Goal: Task Accomplishment & Management: Use online tool/utility

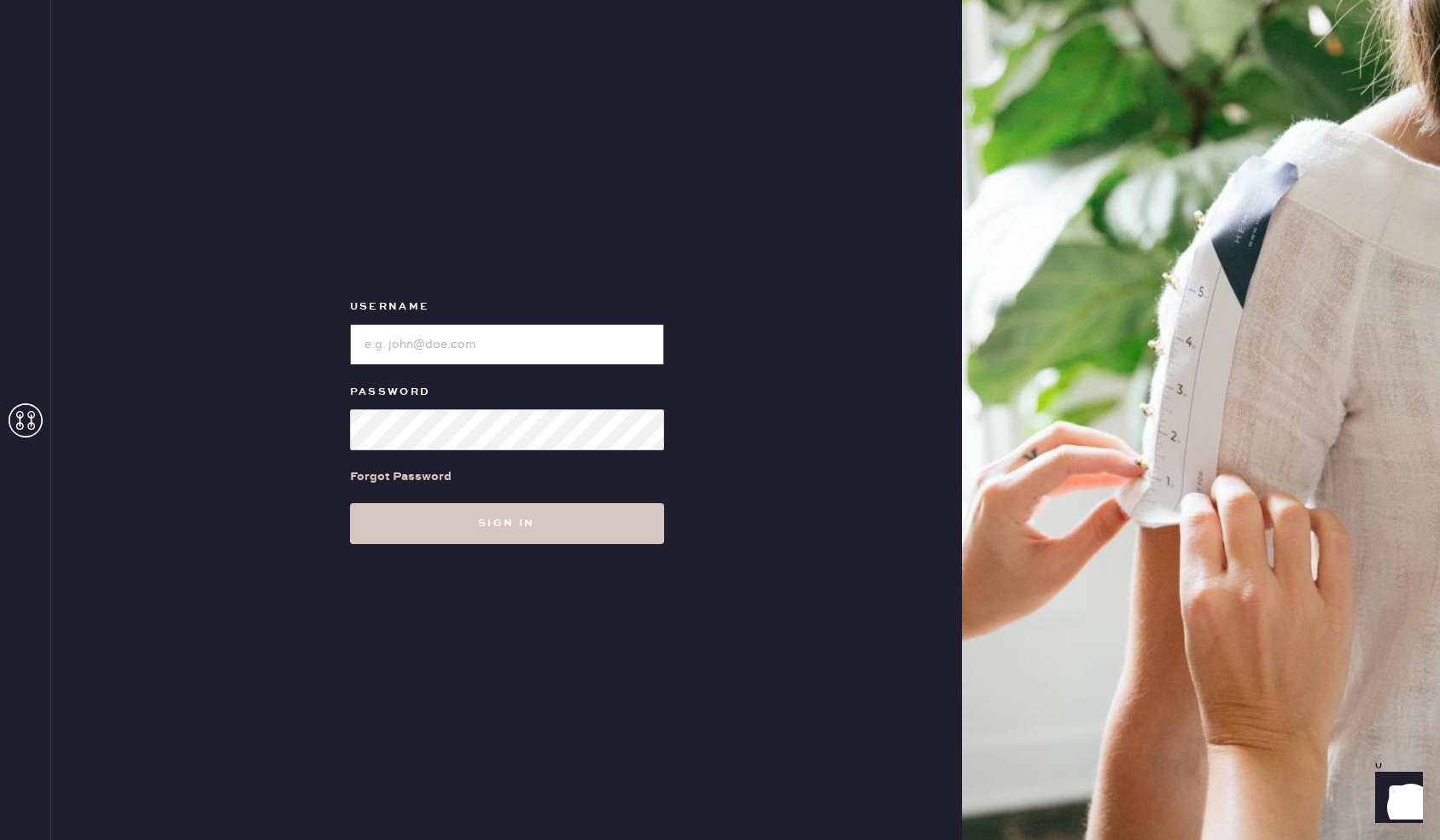
click at [482, 351] on input "loginName" at bounding box center [507, 344] width 314 height 41
type input "reformationsantamonica"
click at [350, 503] on button "Sign in" at bounding box center [507, 523] width 314 height 41
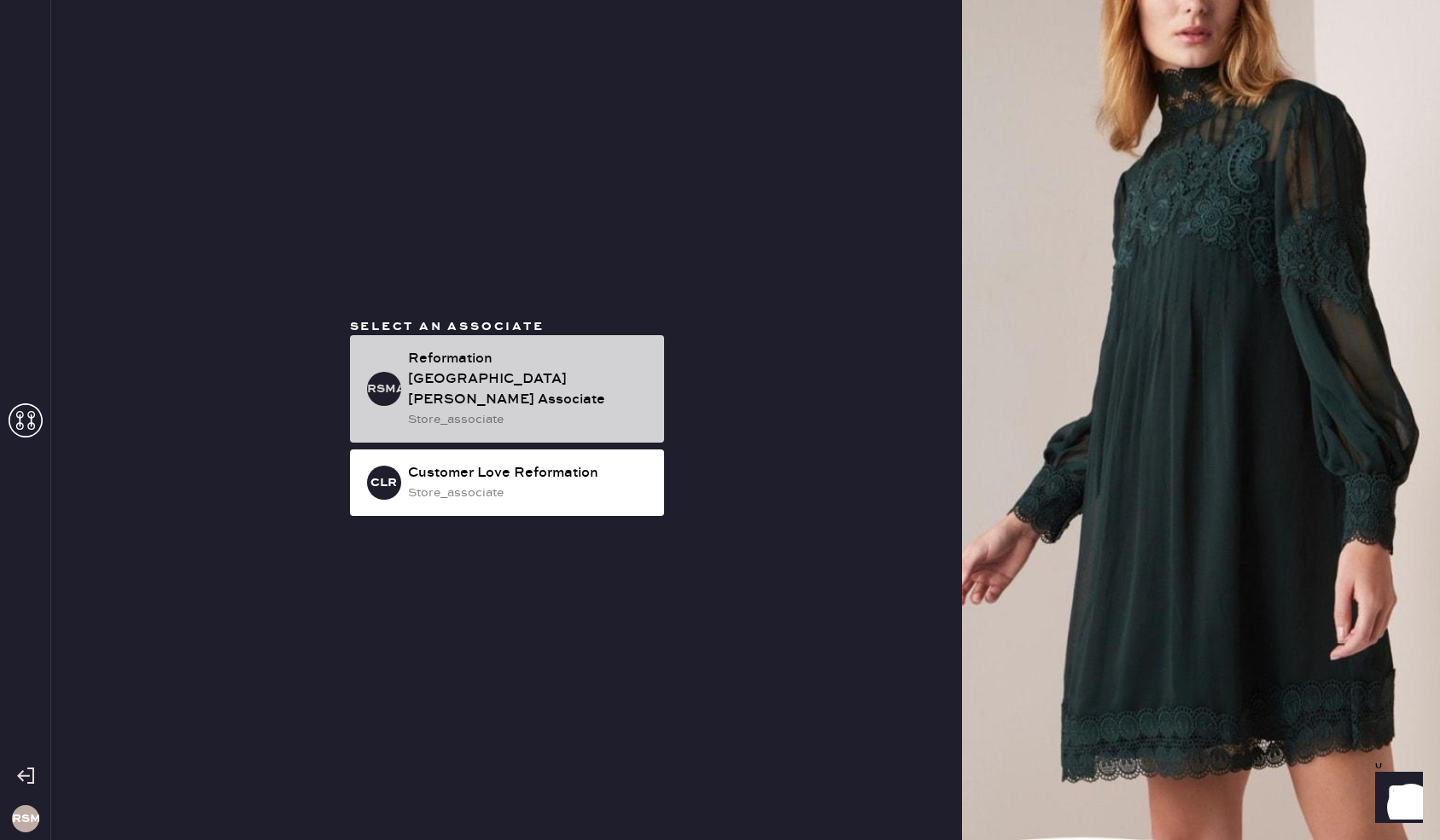
click at [533, 371] on div "Reformation [GEOGRAPHIC_DATA][PERSON_NAME] Associate" at bounding box center [529, 379] width 243 height 62
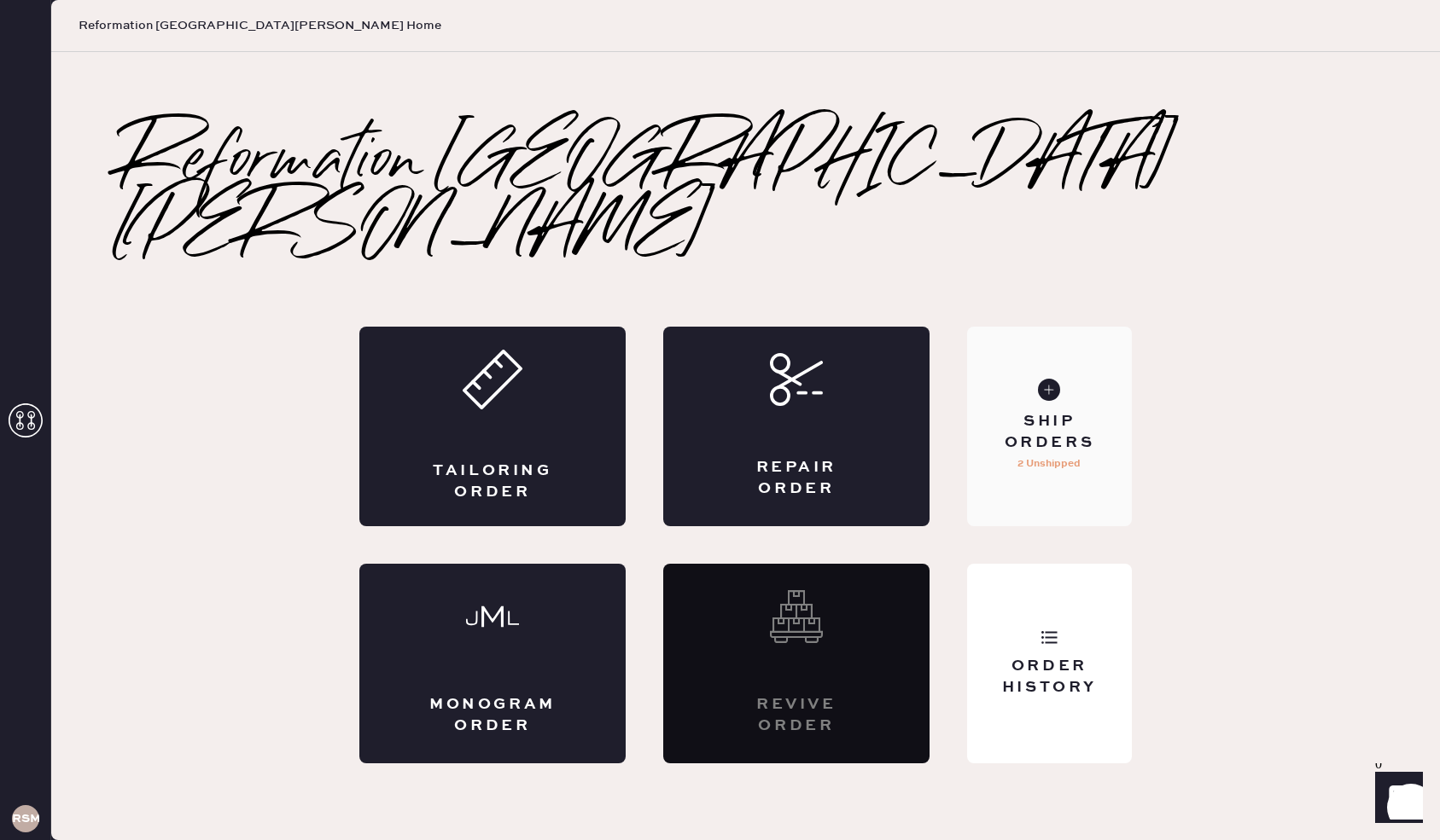
click at [1060, 411] on div "Ship Orders" at bounding box center [1049, 432] width 138 height 43
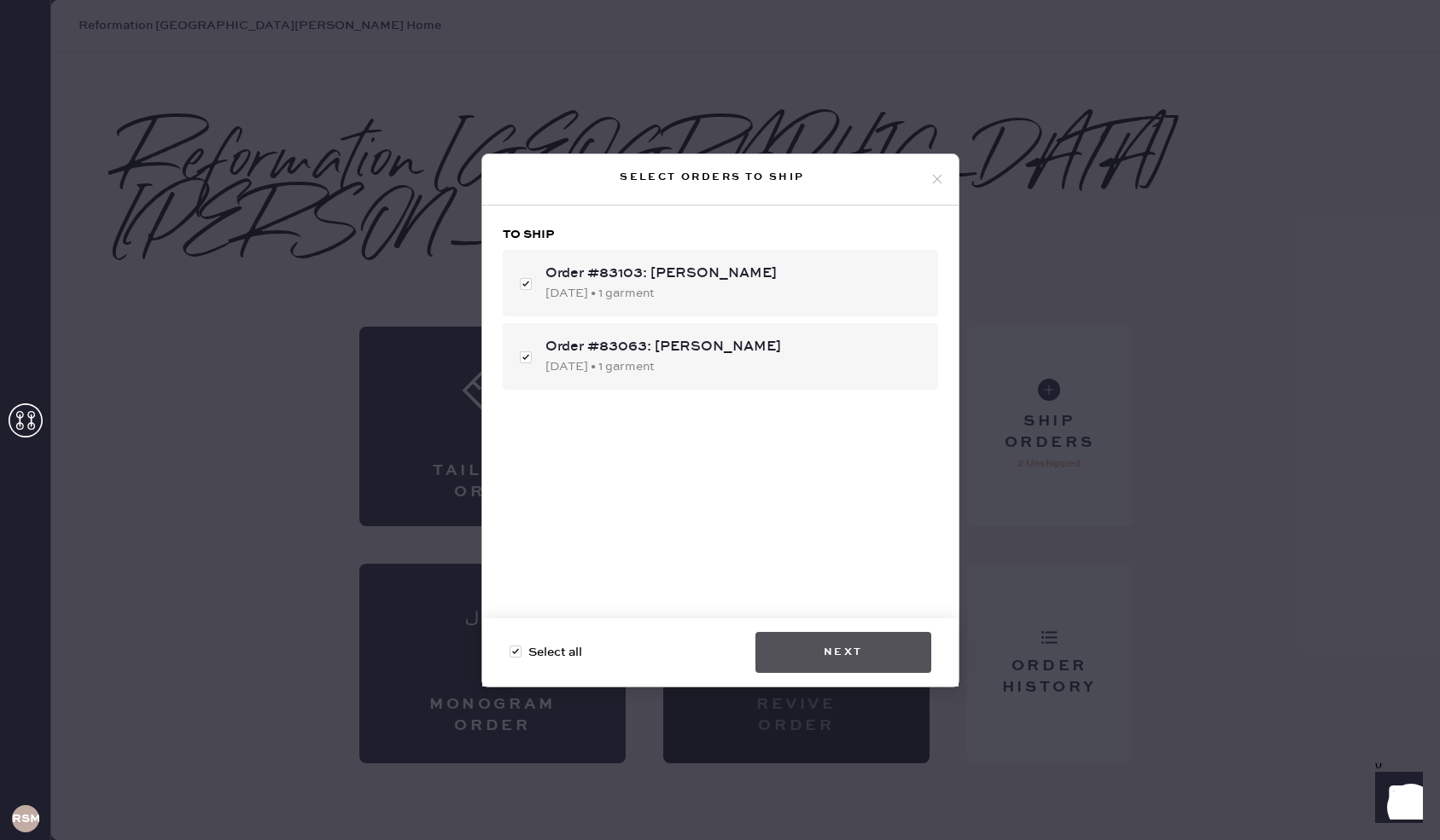
click at [851, 660] on button "Next" at bounding box center [842, 652] width 175 height 41
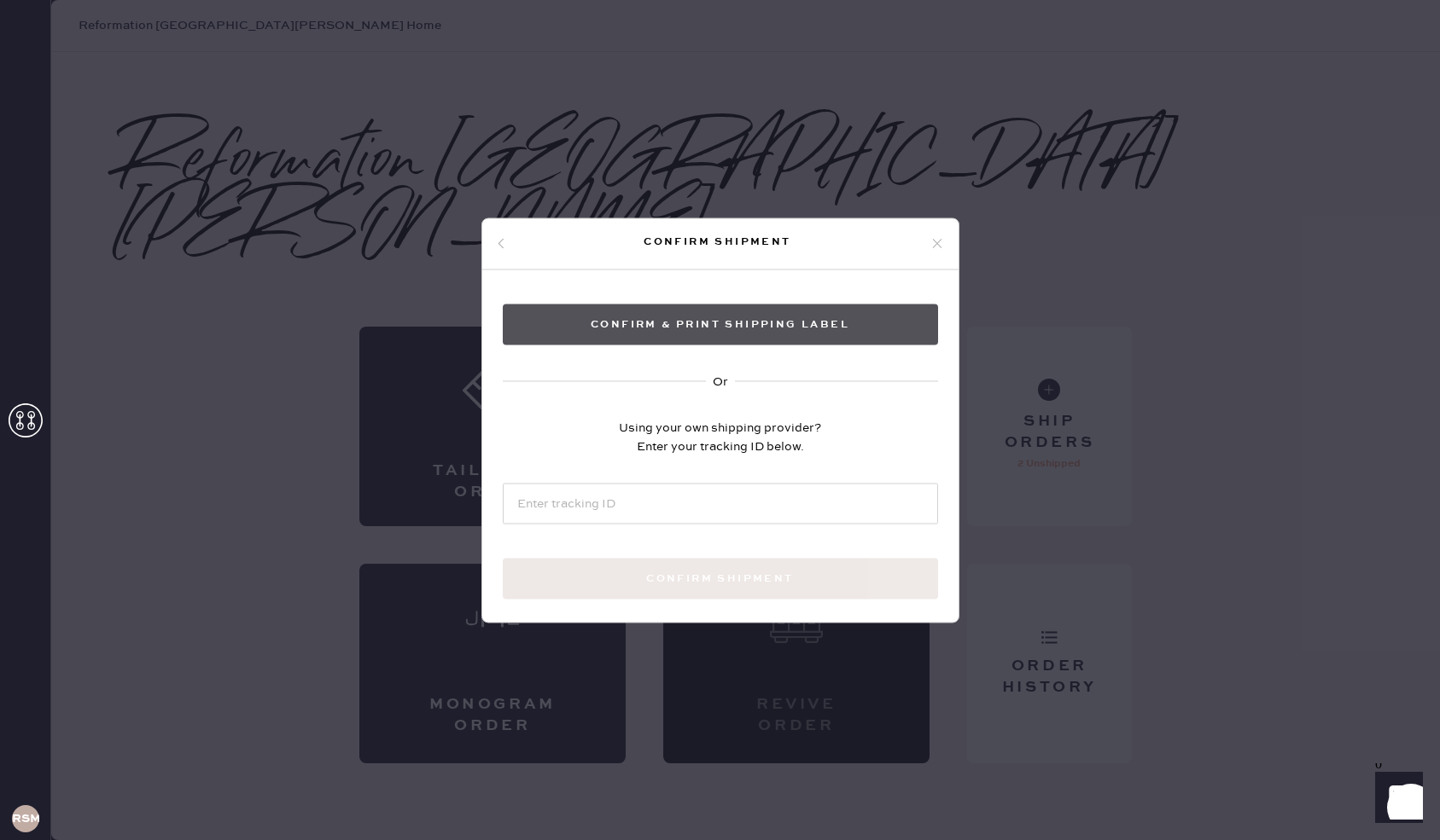
click at [728, 326] on button "Confirm & Print shipping label" at bounding box center [720, 323] width 435 height 41
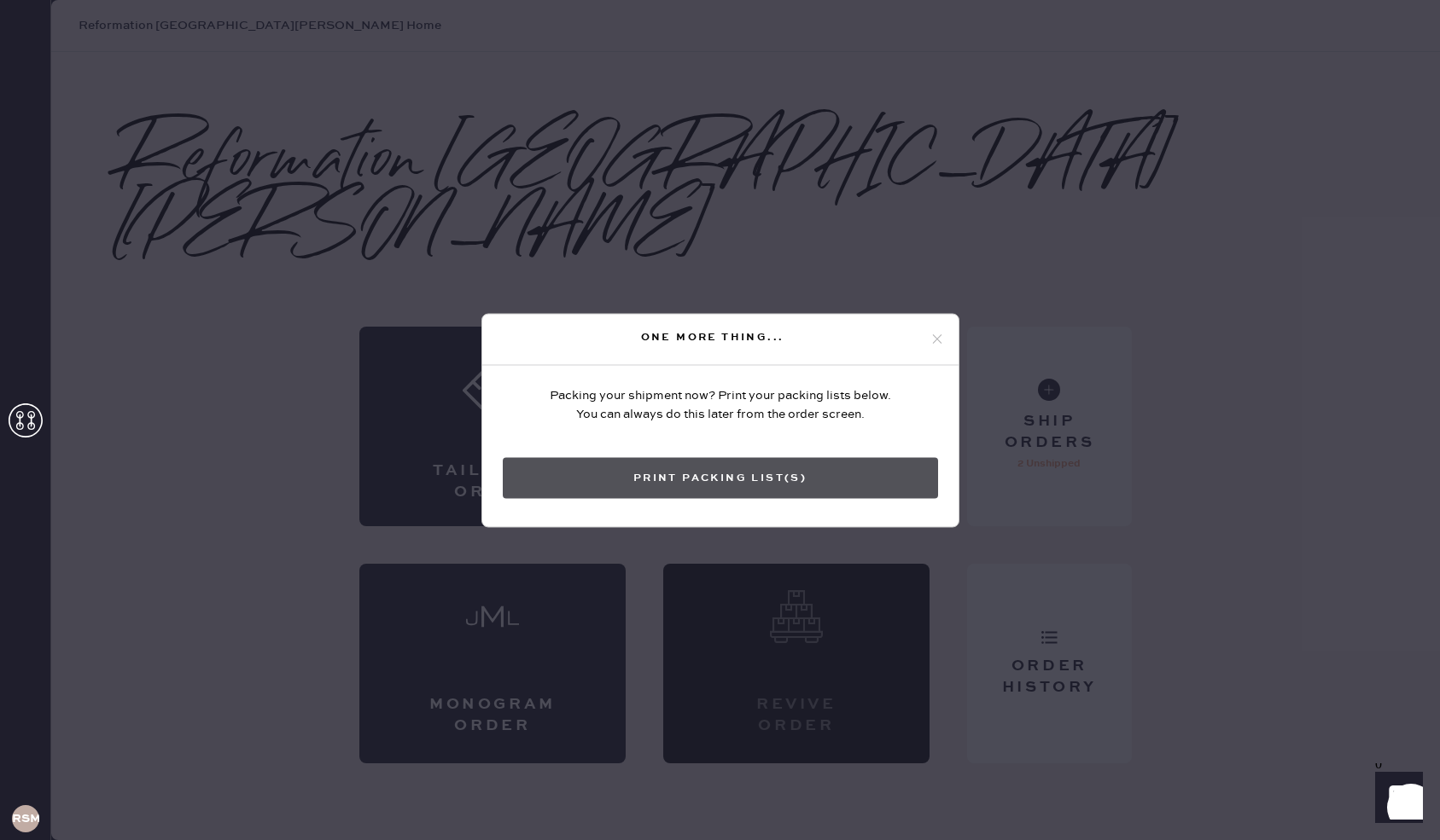
click at [722, 478] on button "Print Packing List(s)" at bounding box center [720, 477] width 435 height 41
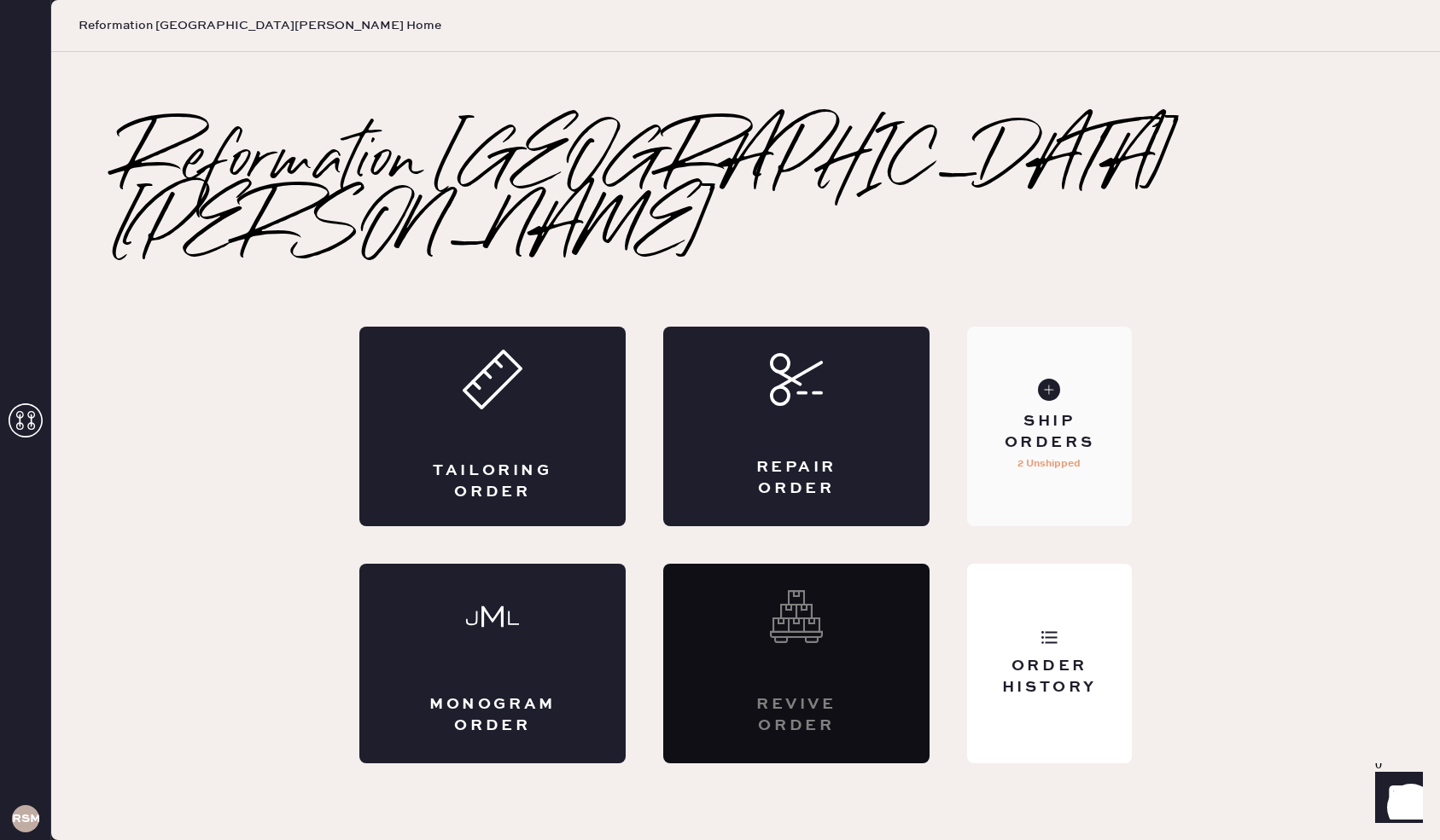
click at [1035, 411] on div "Ship Orders" at bounding box center [1049, 432] width 138 height 43
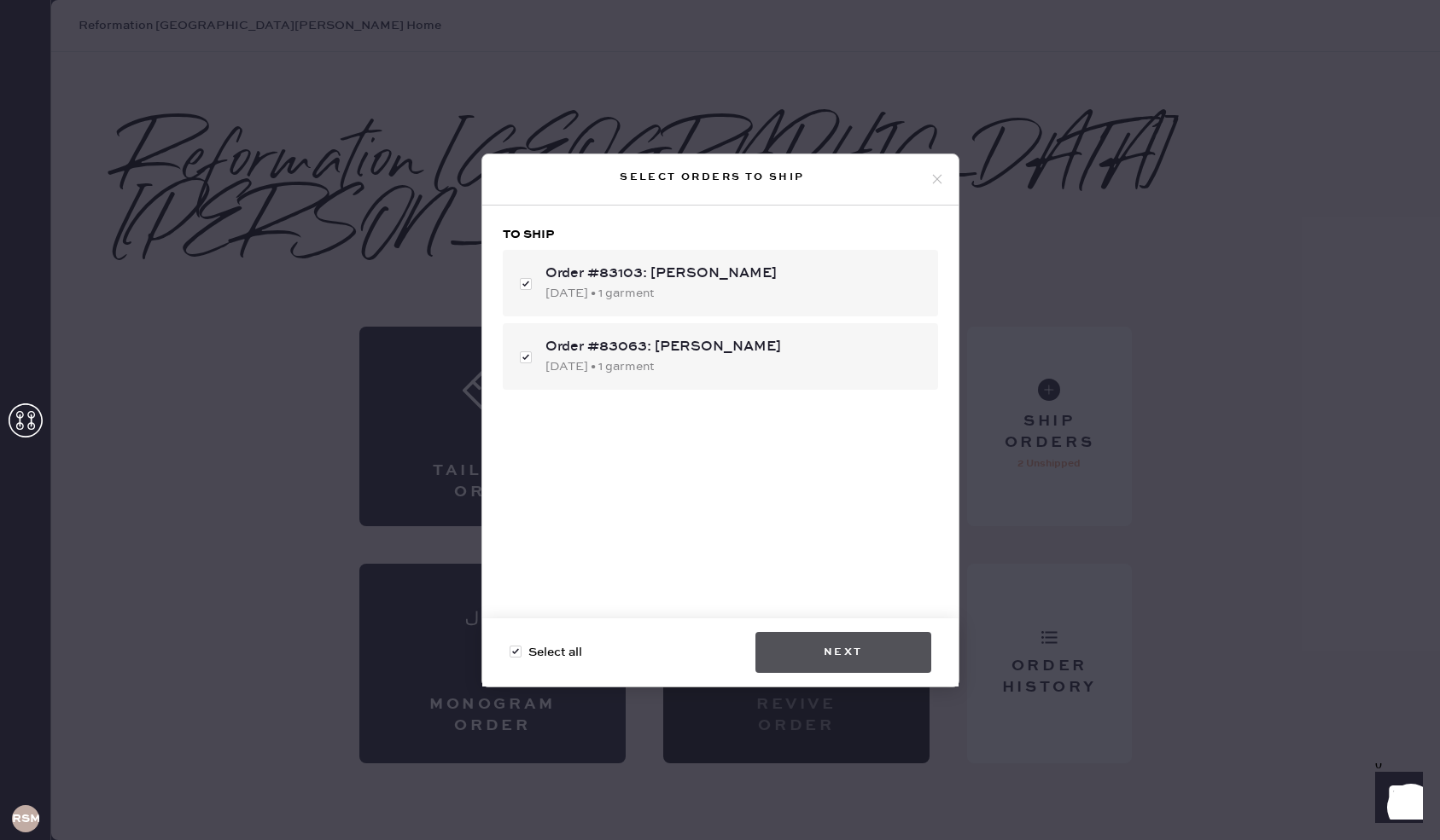
checkbox input "false"
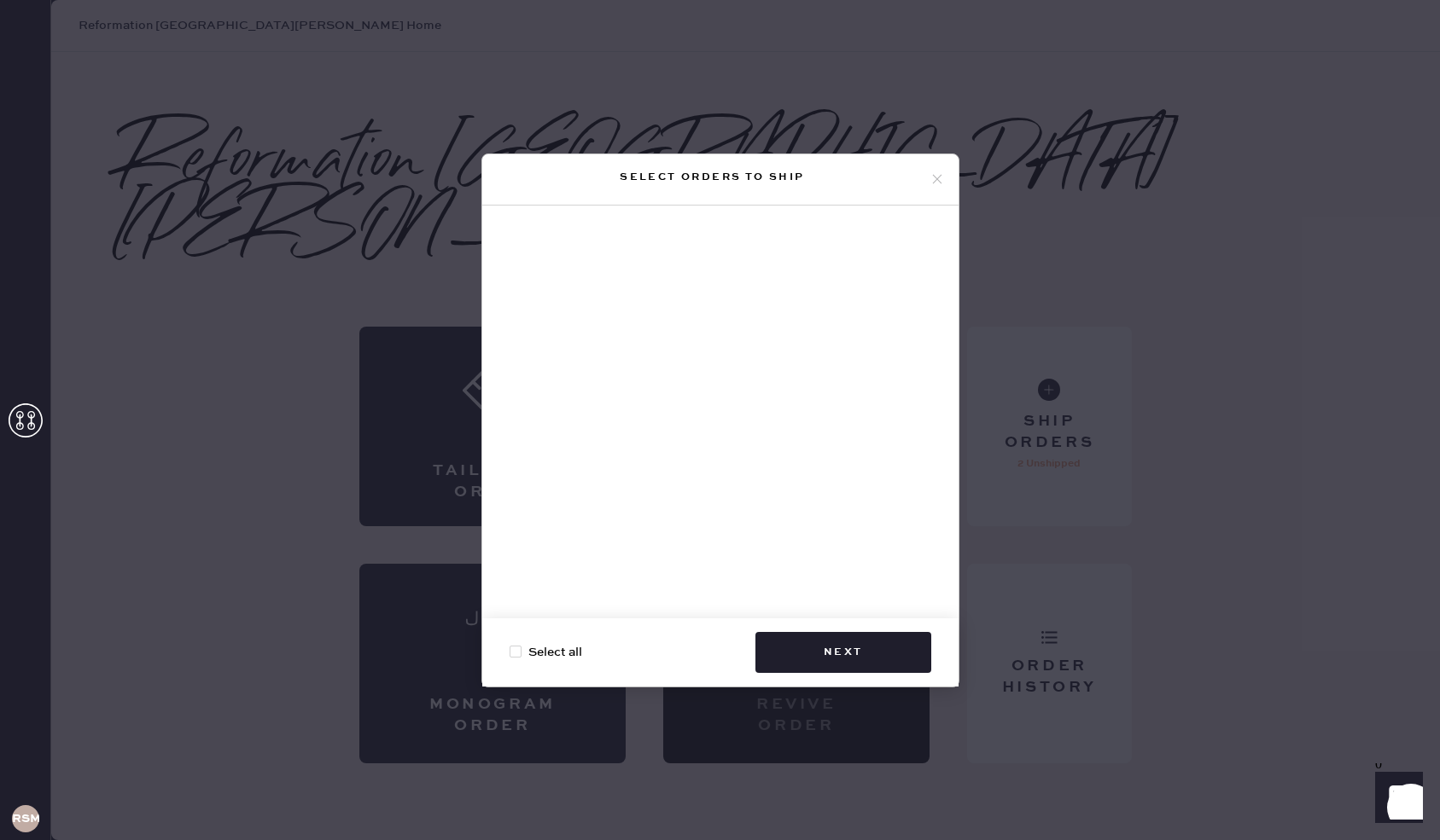
click at [941, 180] on icon at bounding box center [937, 179] width 15 height 15
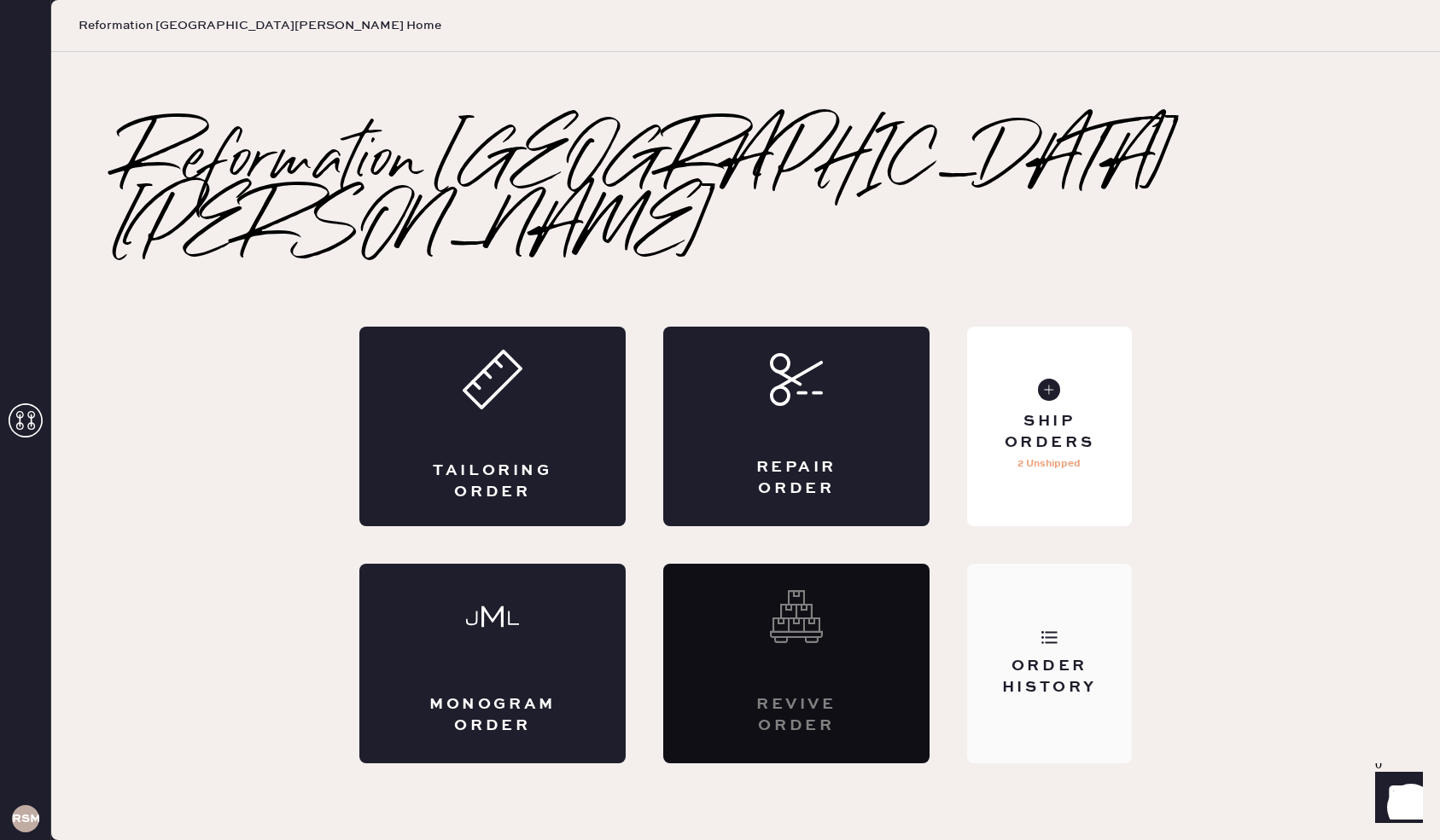
click at [1049, 656] on div "Order History" at bounding box center [1049, 677] width 138 height 43
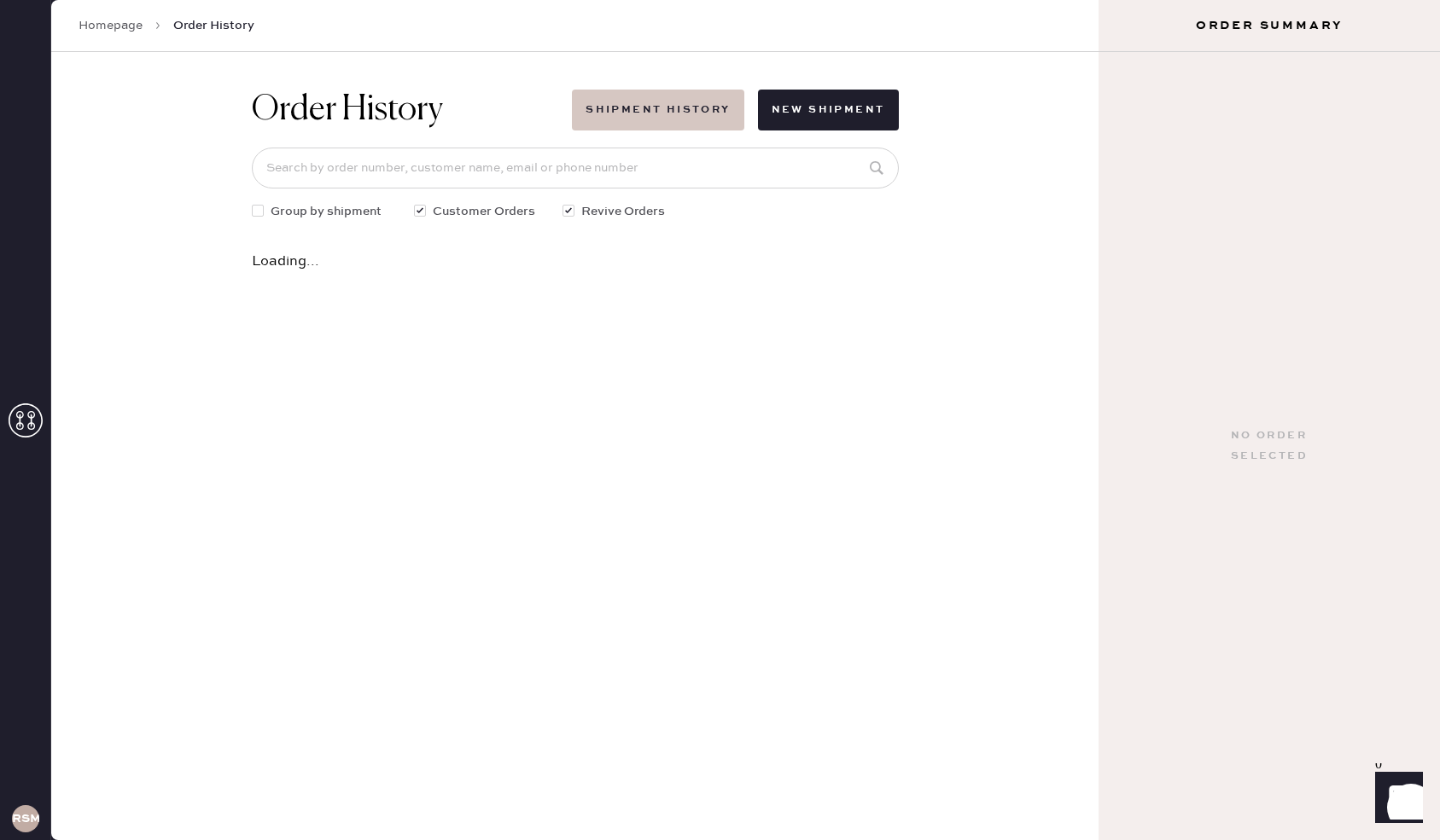
click at [694, 115] on button "Shipment History" at bounding box center [657, 109] width 172 height 41
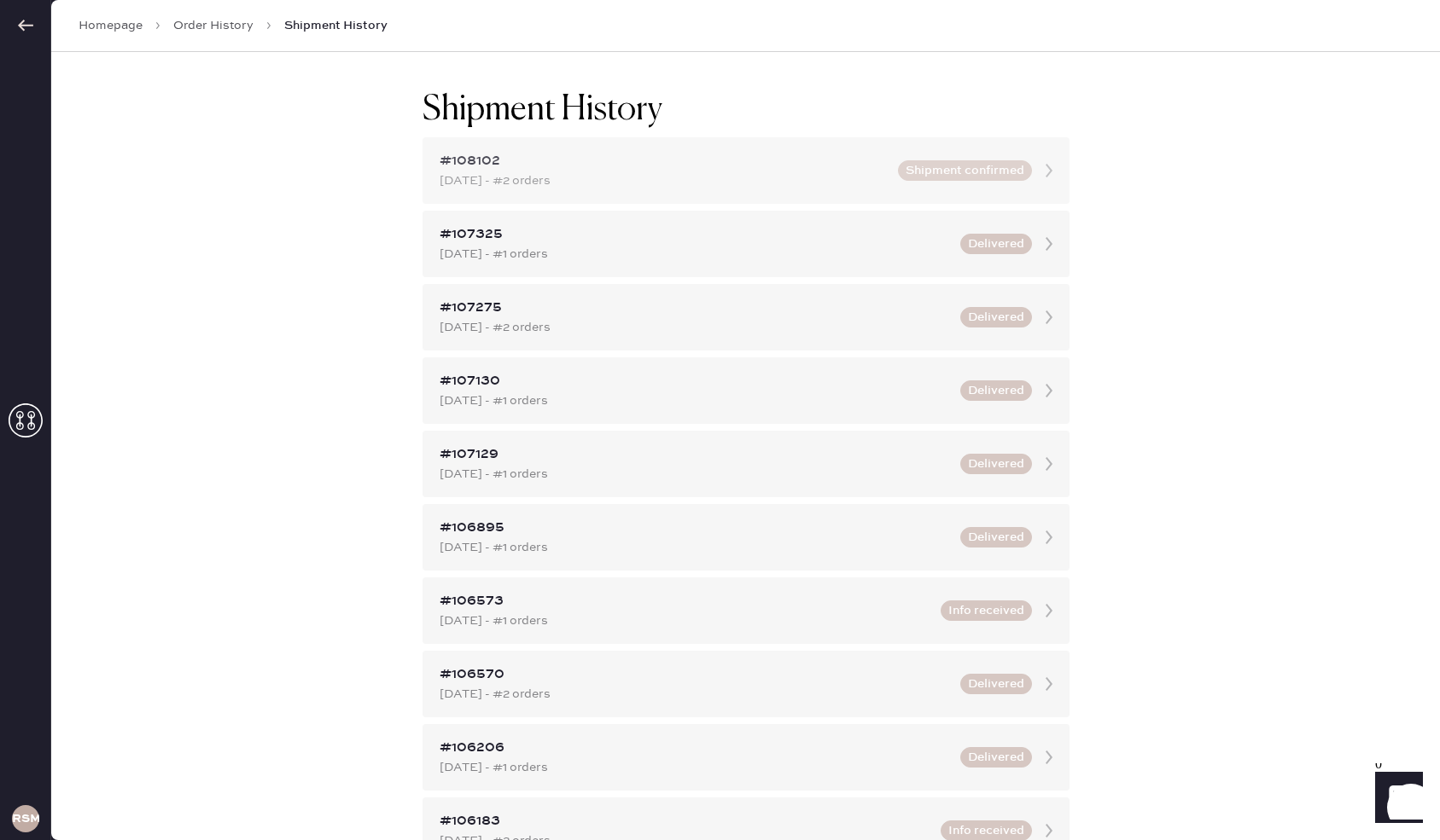
click at [1046, 173] on icon at bounding box center [1049, 171] width 34 height 34
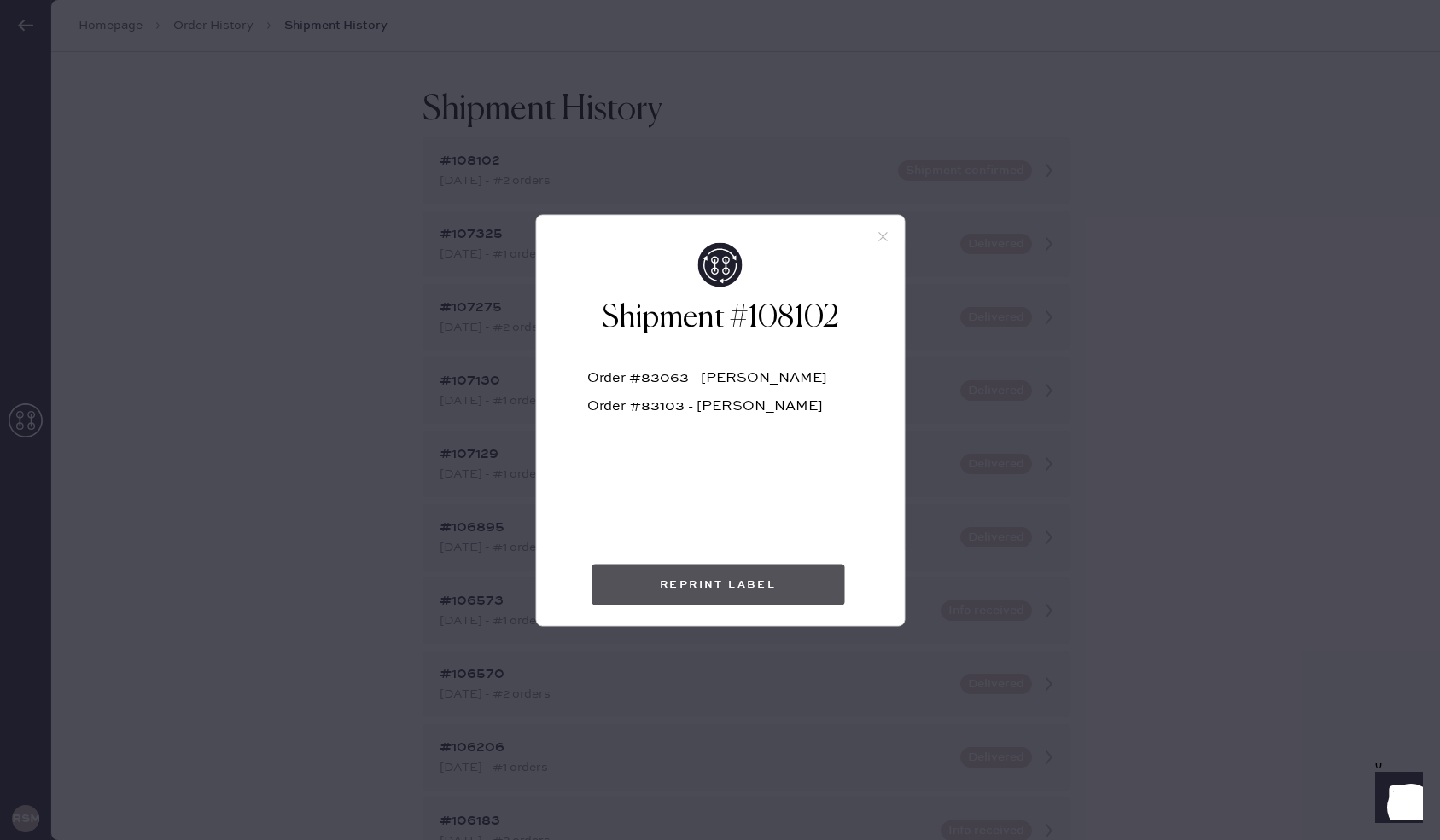
click at [729, 575] on button "Reprint Label" at bounding box center [718, 584] width 252 height 41
click at [887, 233] on icon at bounding box center [882, 236] width 15 height 15
